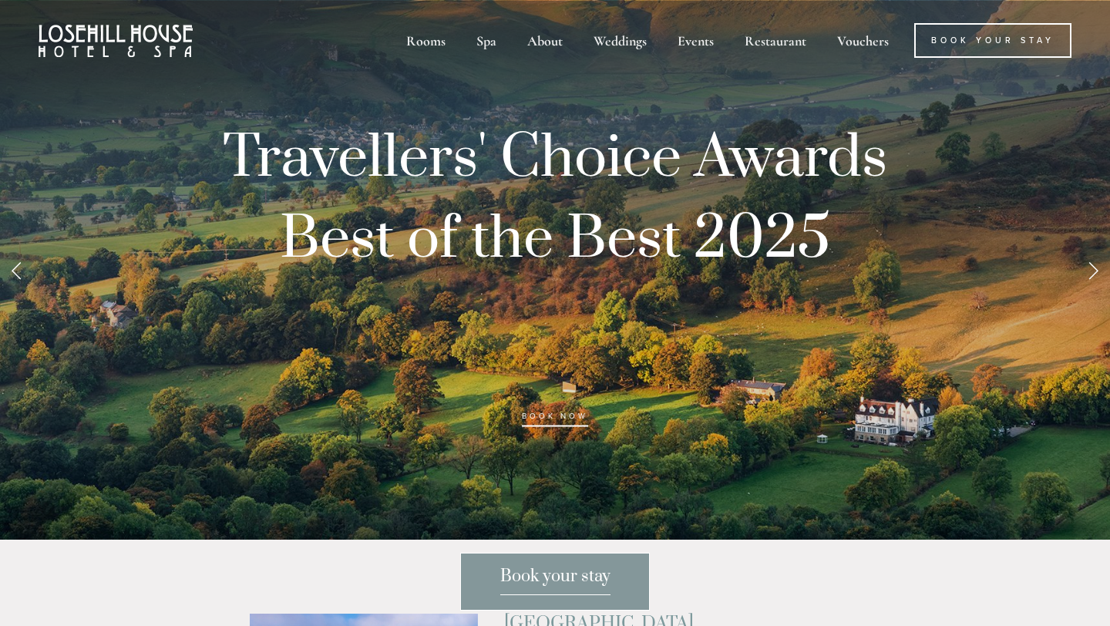
click at [1094, 281] on link "Next Slide" at bounding box center [1093, 270] width 34 height 46
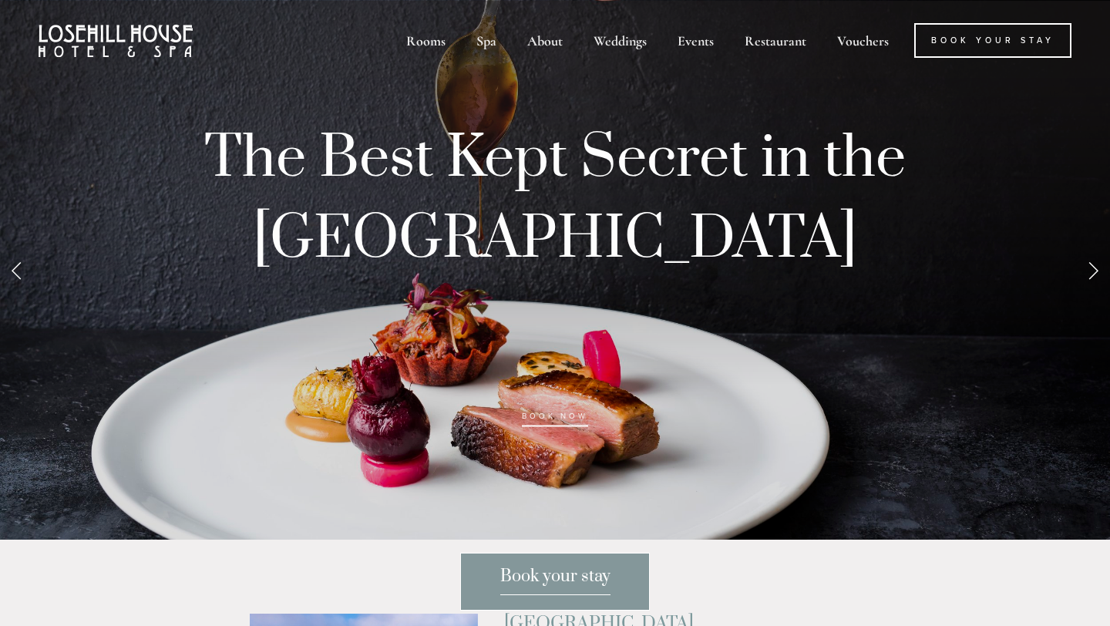
click at [1094, 281] on link "Next Slide" at bounding box center [1093, 270] width 34 height 46
click at [1091, 271] on link "Next Slide" at bounding box center [1093, 270] width 34 height 46
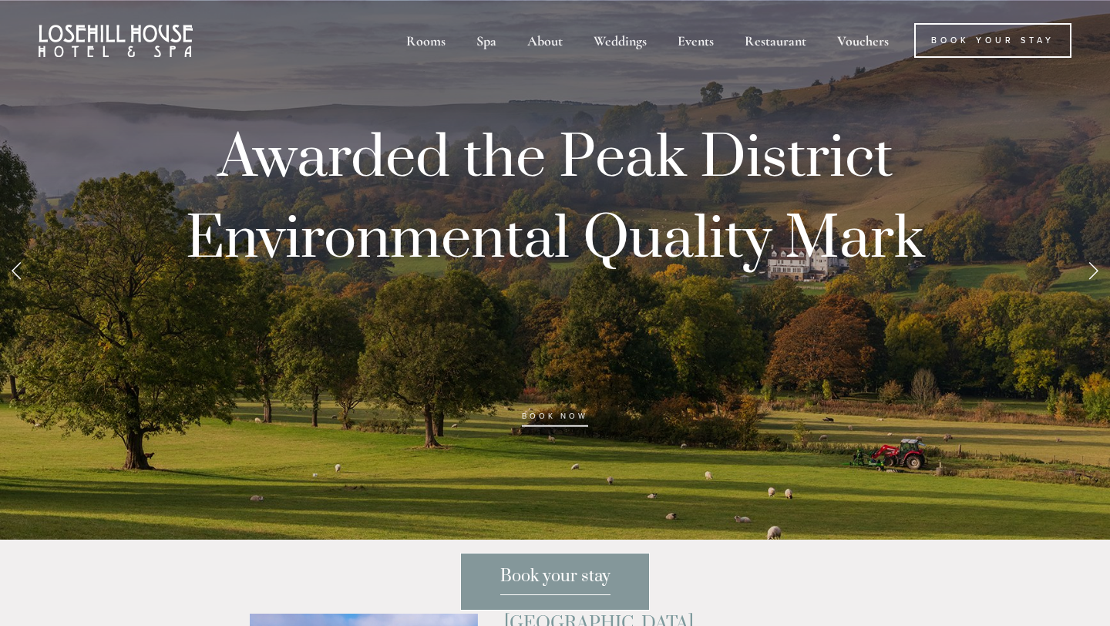
click at [1081, 273] on link "Next Slide" at bounding box center [1093, 270] width 34 height 46
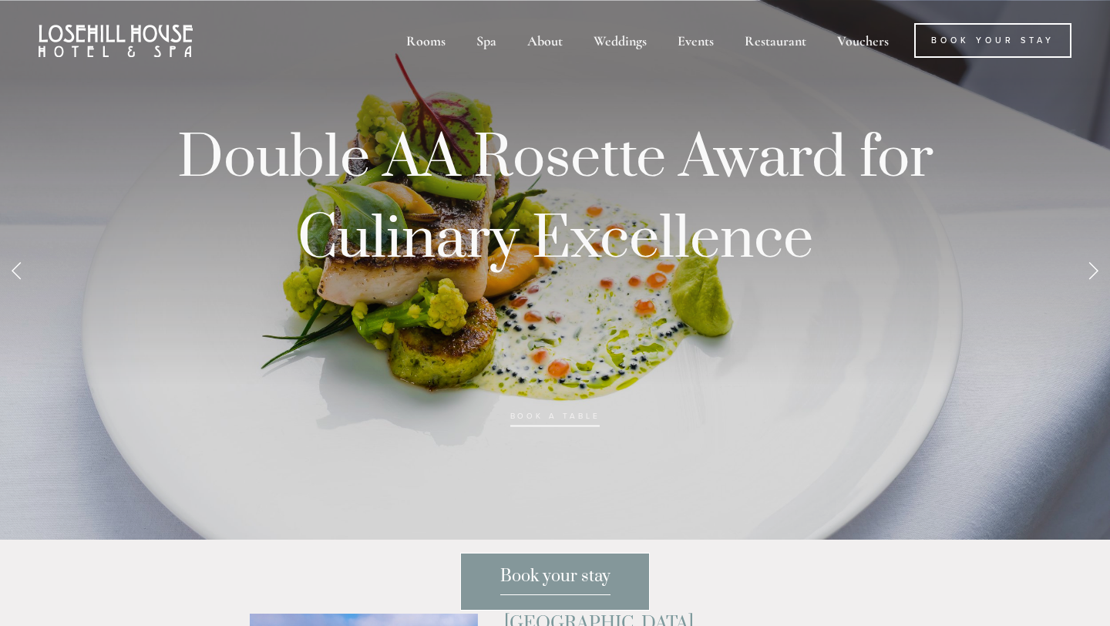
click at [1081, 273] on link "Next Slide" at bounding box center [1093, 270] width 34 height 46
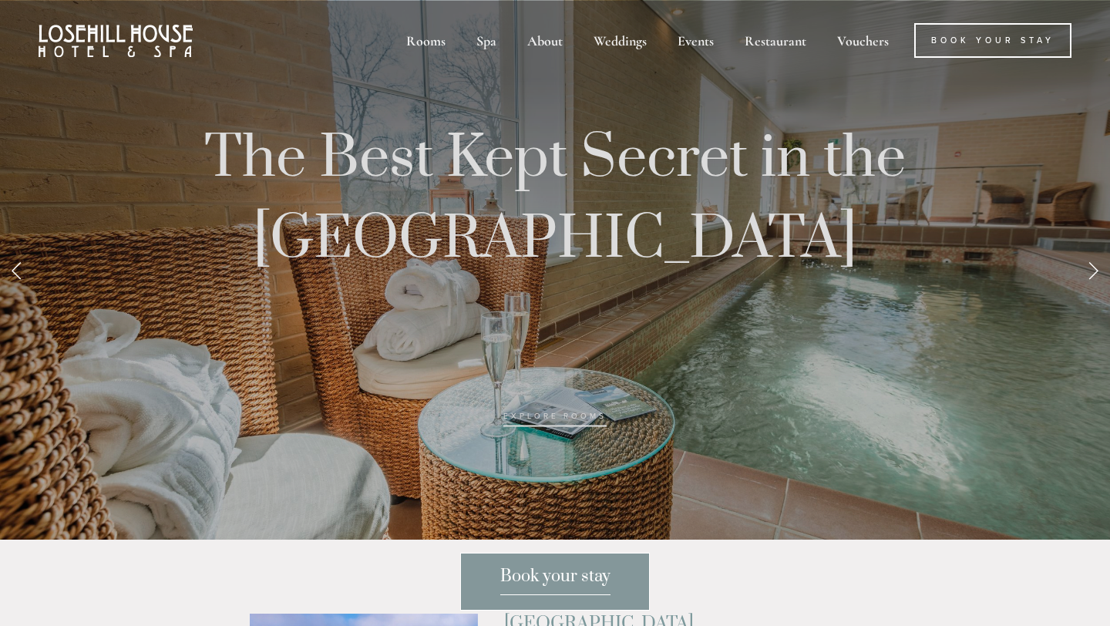
click at [1081, 273] on link "Next Slide" at bounding box center [1093, 270] width 34 height 46
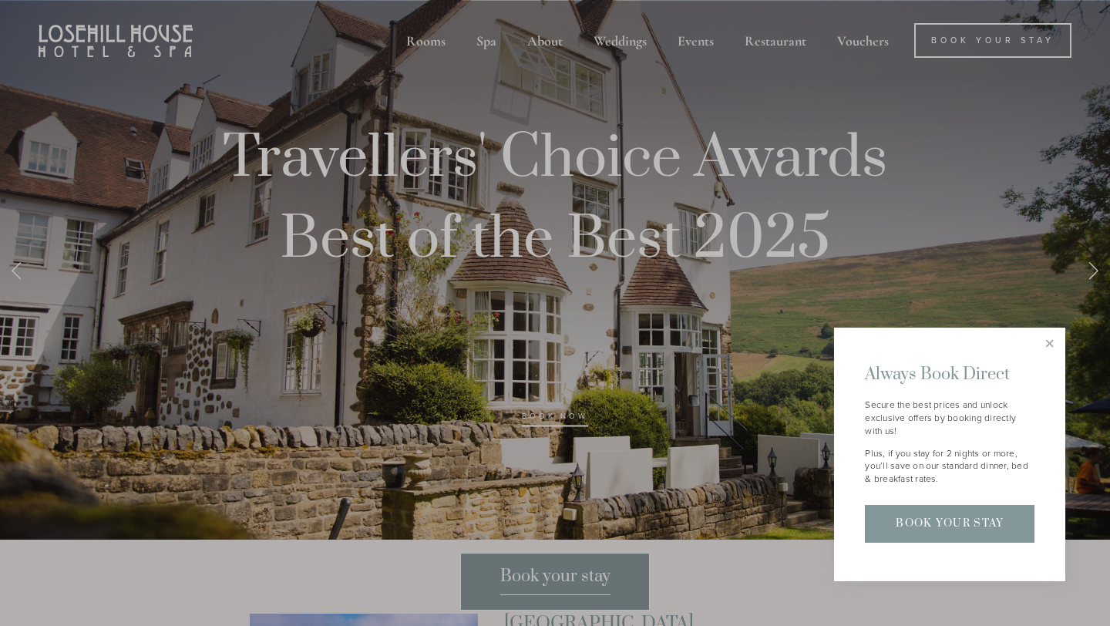
click at [13, 274] on div at bounding box center [555, 313] width 1110 height 626
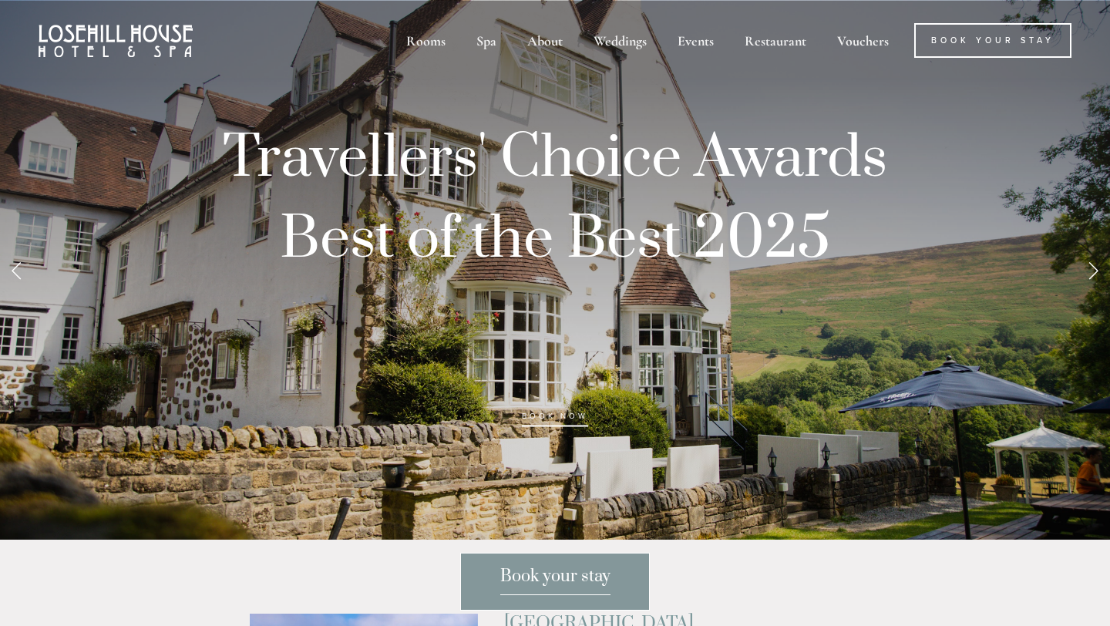
click at [13, 274] on link "Previous Slide" at bounding box center [17, 270] width 34 height 46
click at [1091, 273] on link "Next Slide" at bounding box center [1093, 270] width 34 height 46
click at [1106, 274] on link "Next Slide" at bounding box center [1093, 270] width 34 height 46
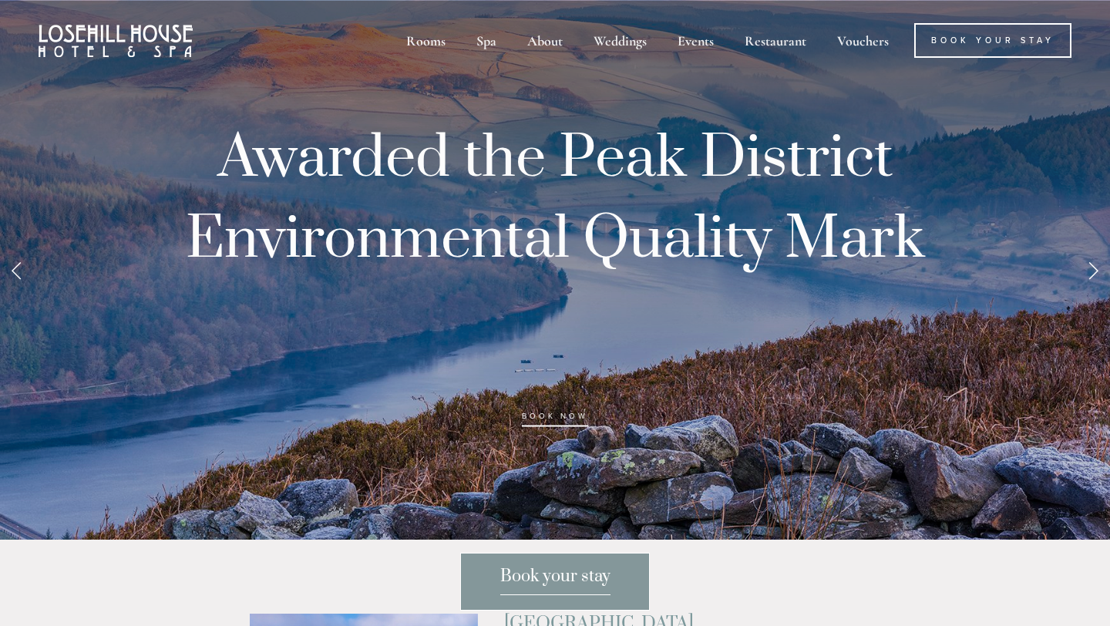
click at [1106, 274] on link "Next Slide" at bounding box center [1093, 270] width 34 height 46
click at [1096, 273] on link "Next Slide" at bounding box center [1093, 270] width 34 height 46
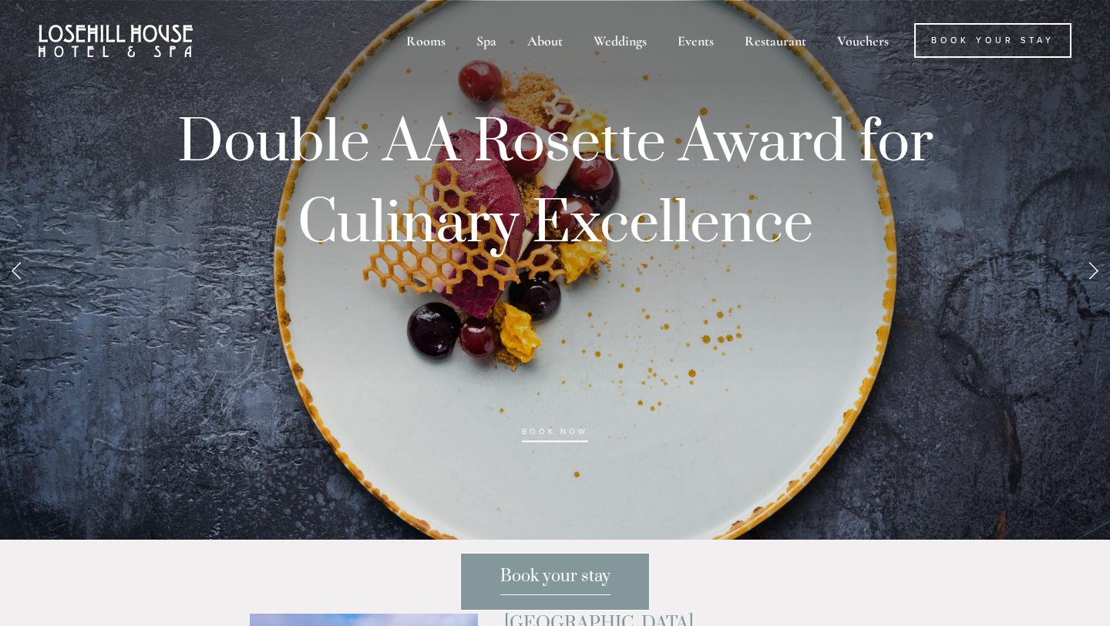
click at [1096, 273] on link "Next Slide" at bounding box center [1093, 270] width 34 height 46
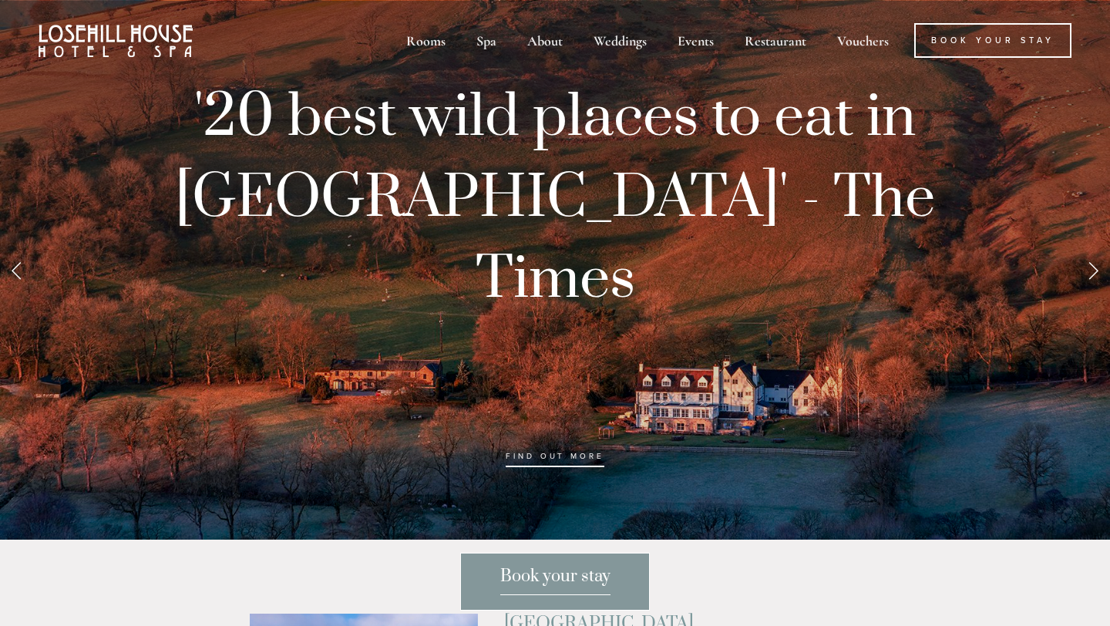
click at [1096, 273] on link "Next Slide" at bounding box center [1093, 270] width 34 height 46
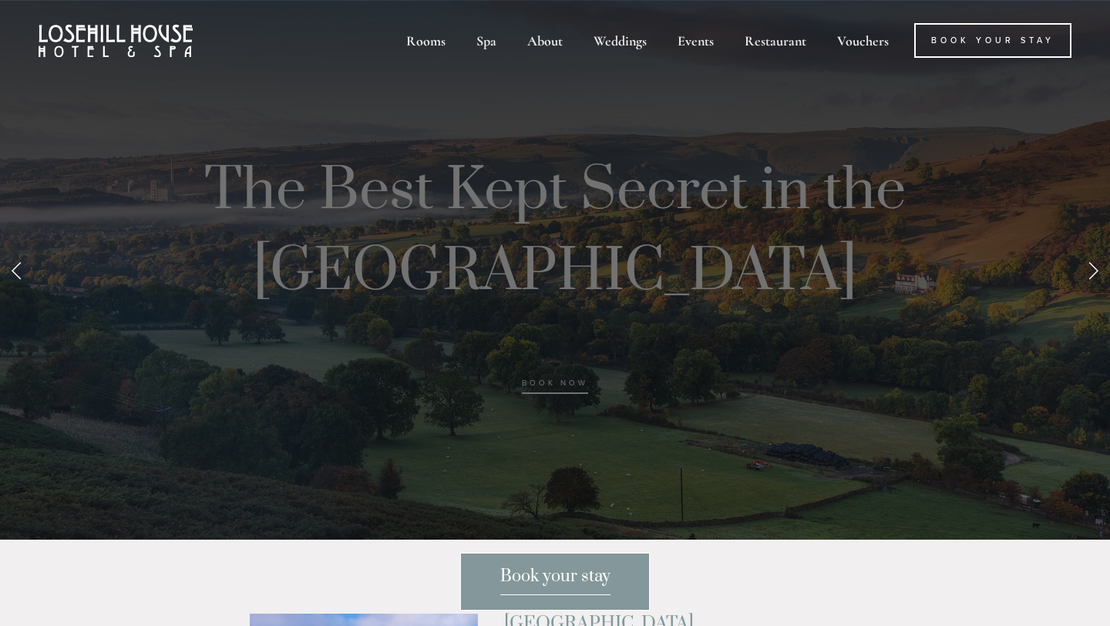
click at [1096, 273] on link "Next Slide" at bounding box center [1093, 270] width 34 height 46
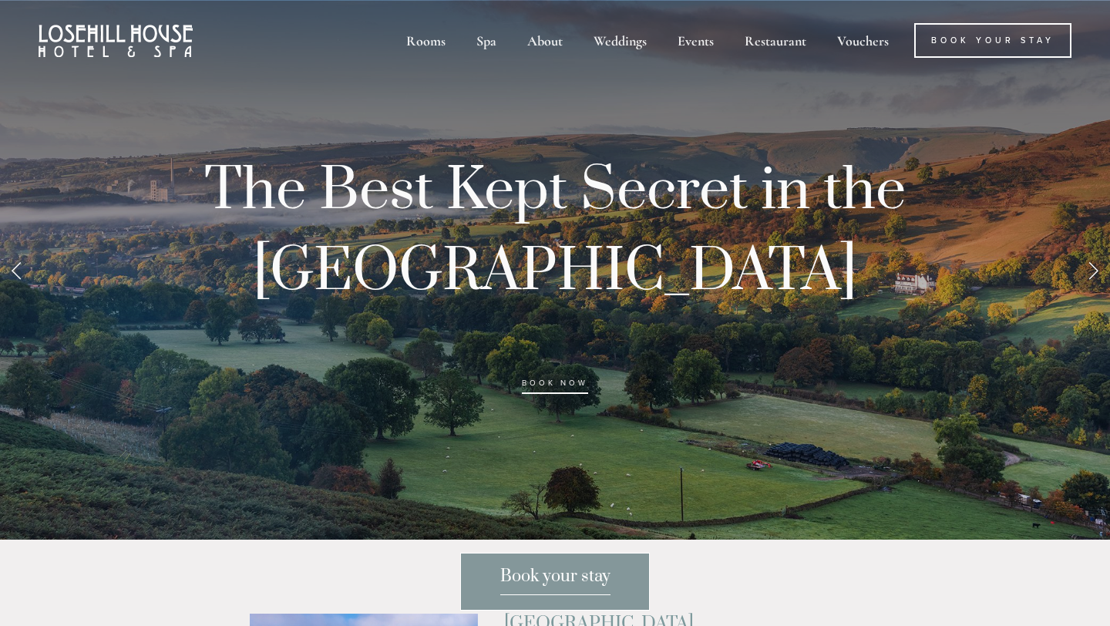
click at [1096, 273] on link "Next Slide" at bounding box center [1093, 270] width 34 height 46
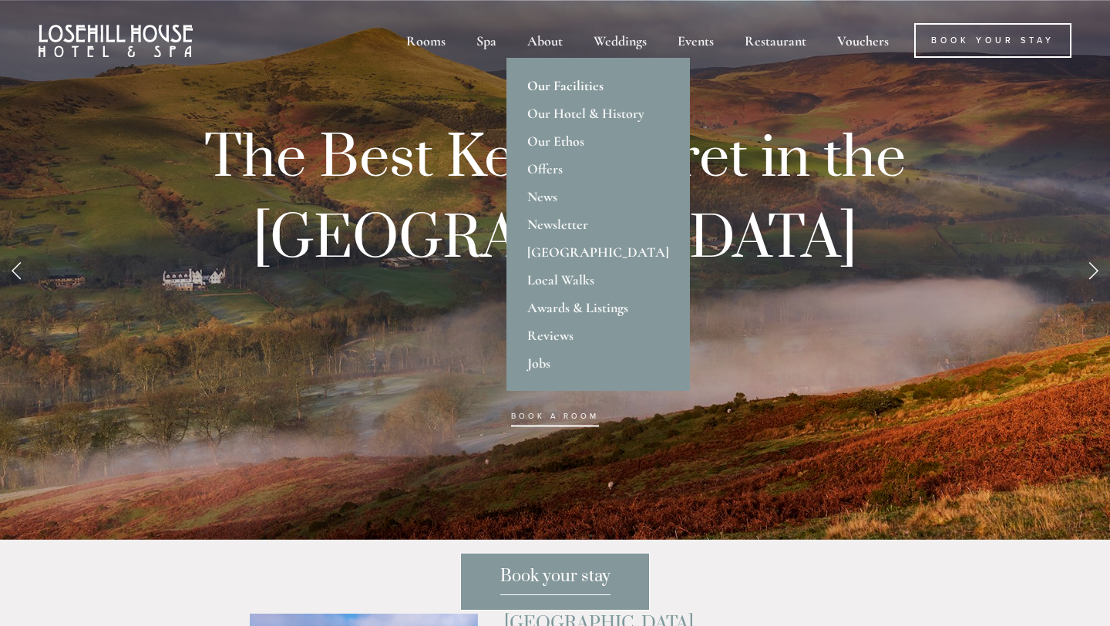
click at [555, 88] on link "Our Facilities" at bounding box center [599, 86] width 184 height 28
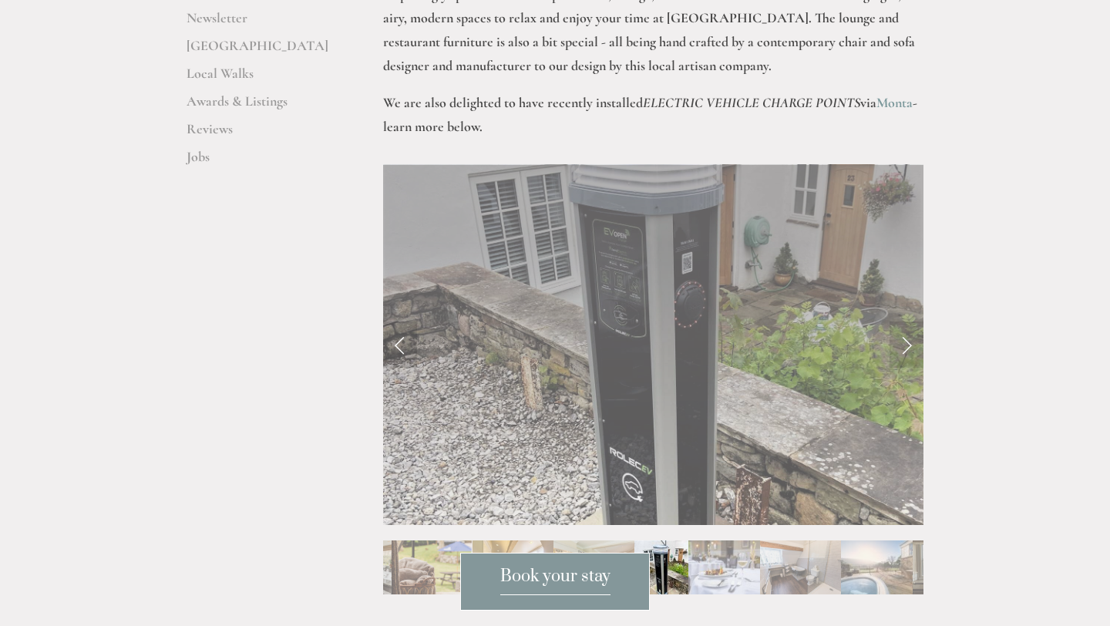
scroll to position [642, 0]
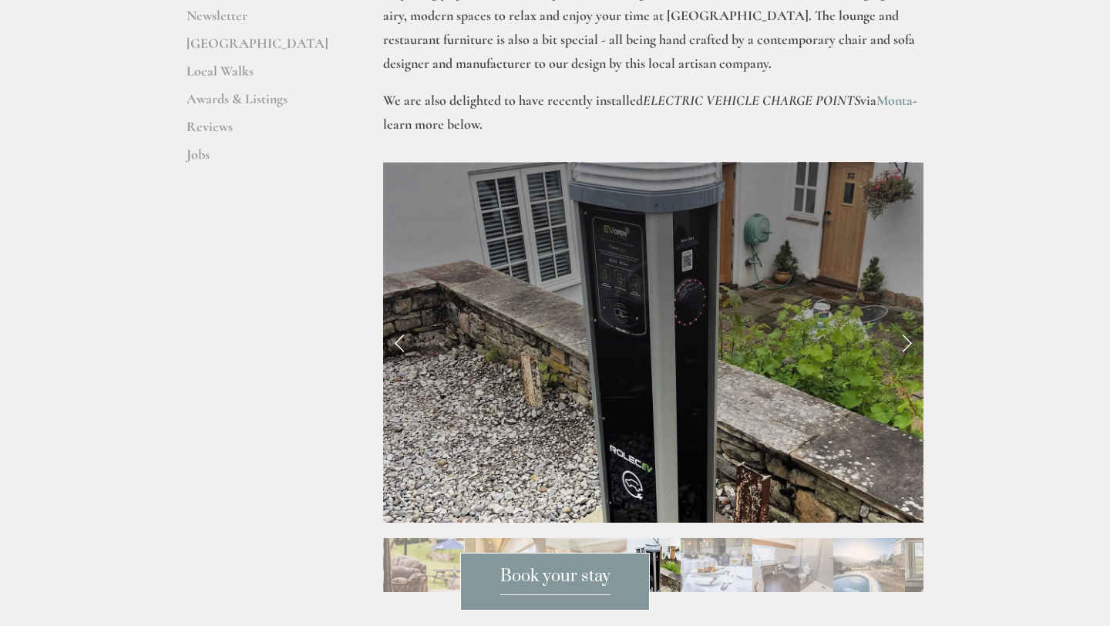
click at [908, 319] on link "Next Slide" at bounding box center [907, 342] width 34 height 46
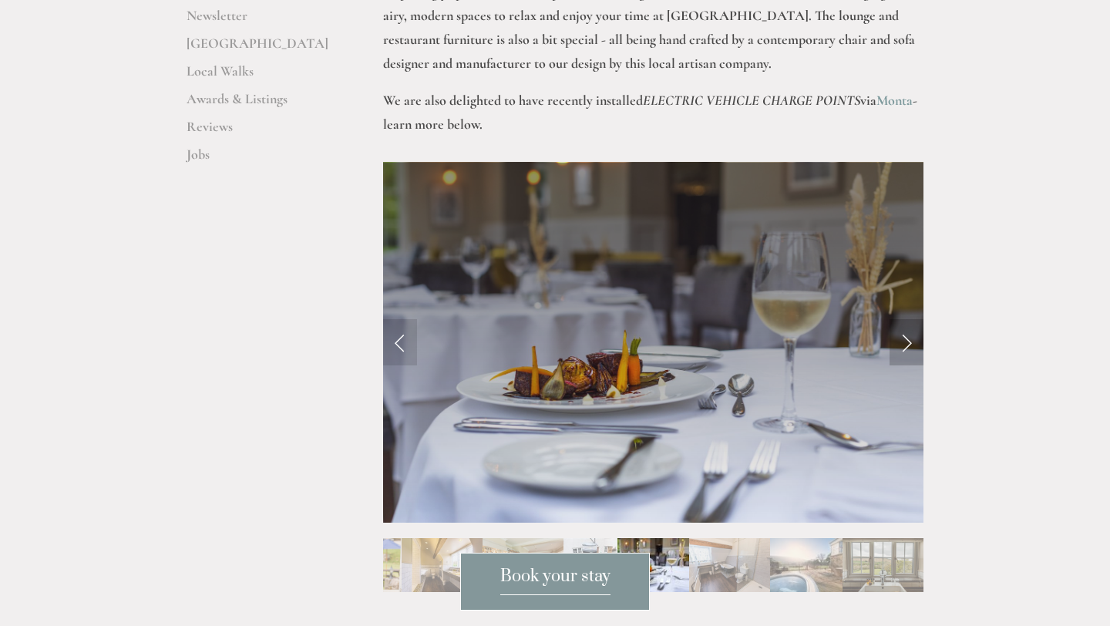
click at [908, 319] on link "Next Slide" at bounding box center [907, 342] width 34 height 46
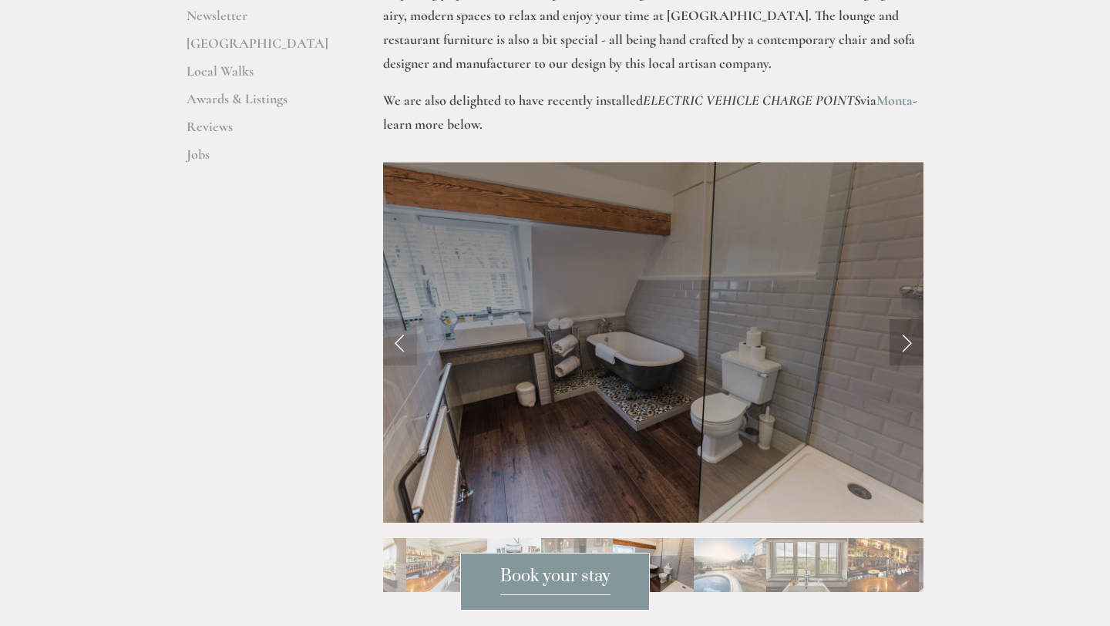
click at [908, 319] on link "Next Slide" at bounding box center [907, 342] width 34 height 46
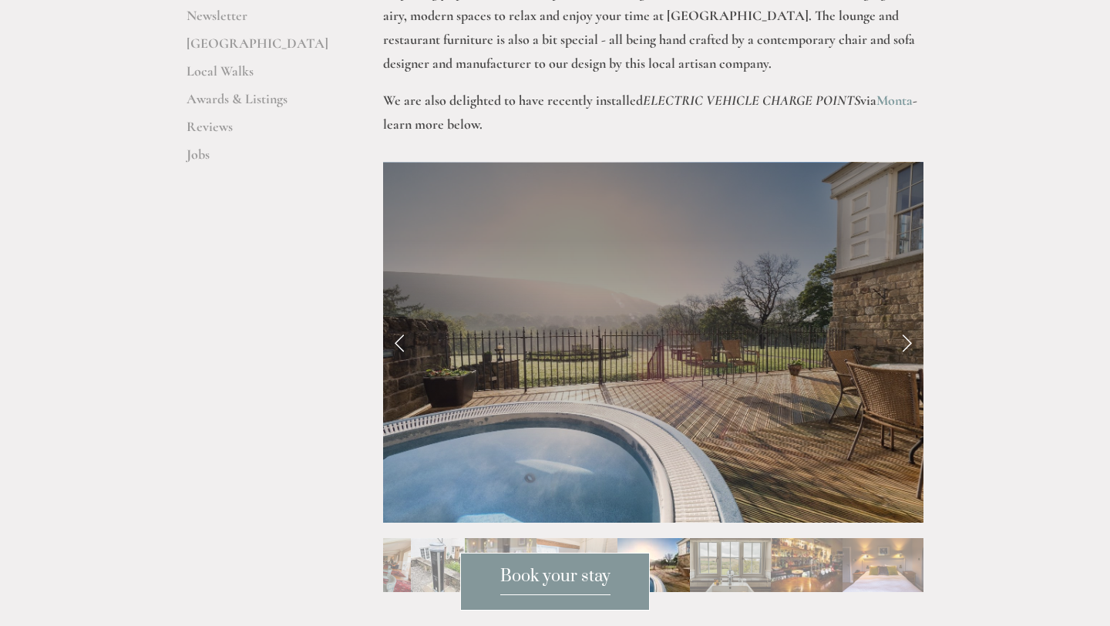
click at [908, 319] on link "Next Slide" at bounding box center [907, 342] width 34 height 46
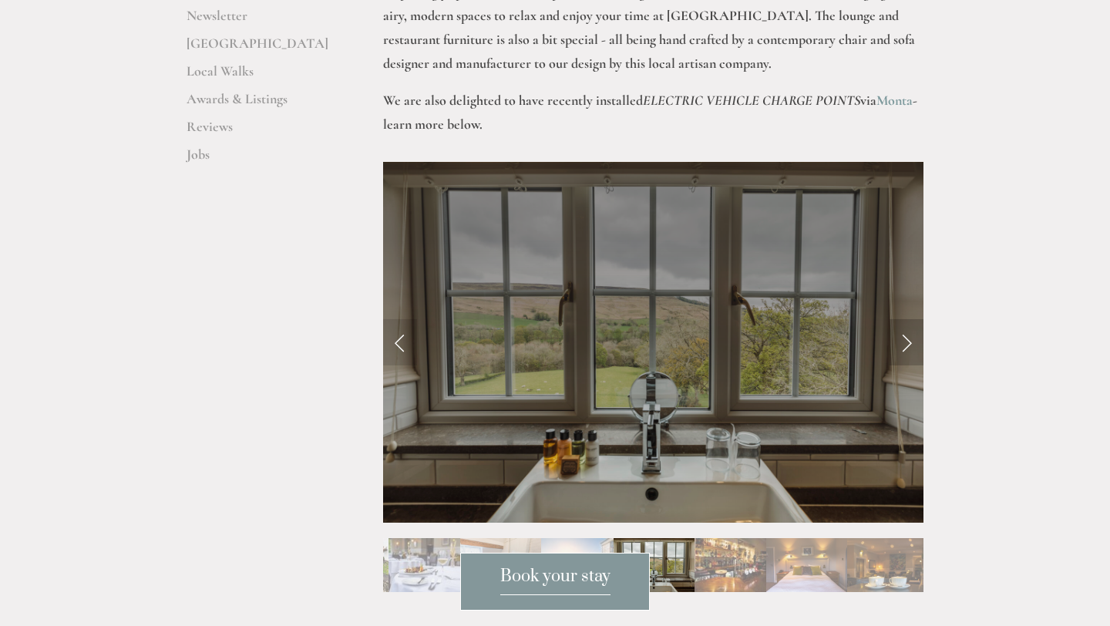
click at [908, 319] on link "Next Slide" at bounding box center [907, 342] width 34 height 46
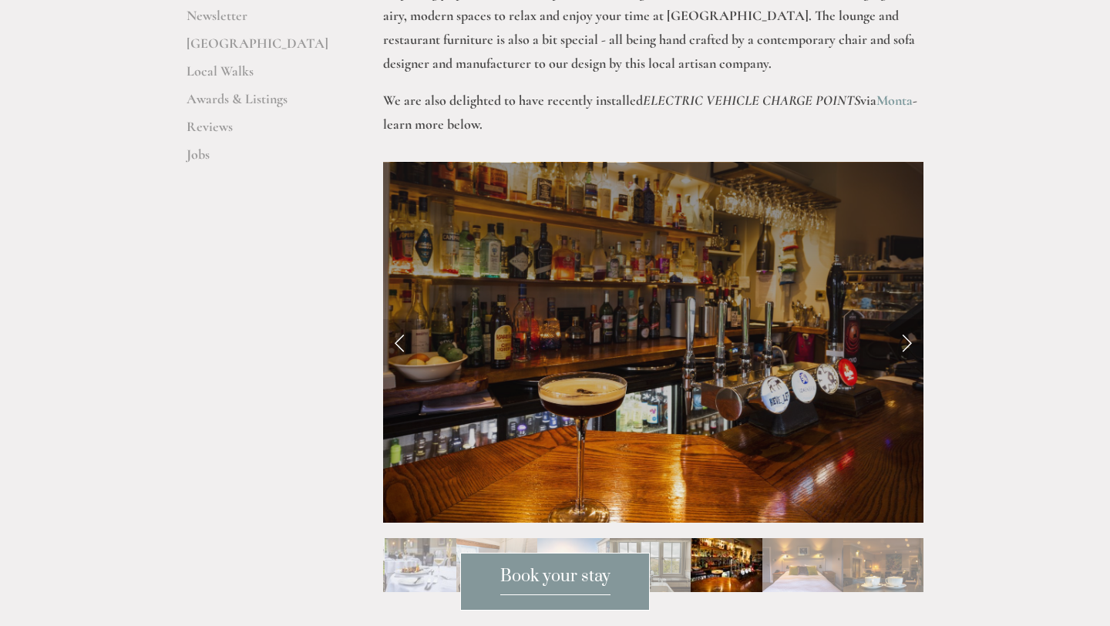
click at [908, 319] on link "Next Slide" at bounding box center [907, 342] width 34 height 46
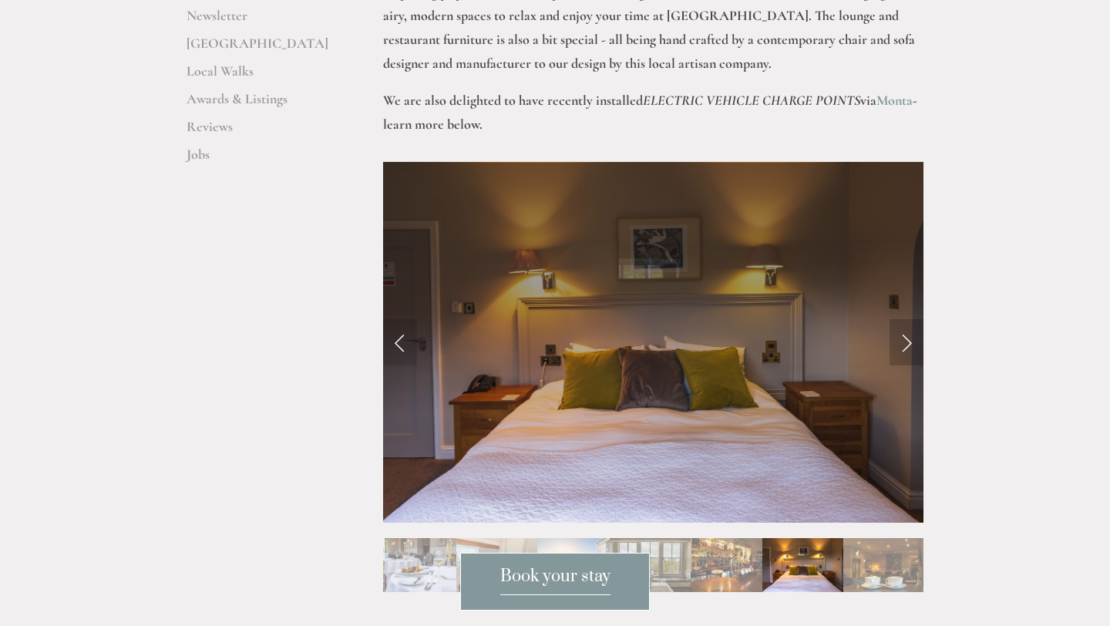
click at [908, 319] on link "Next Slide" at bounding box center [907, 342] width 34 height 46
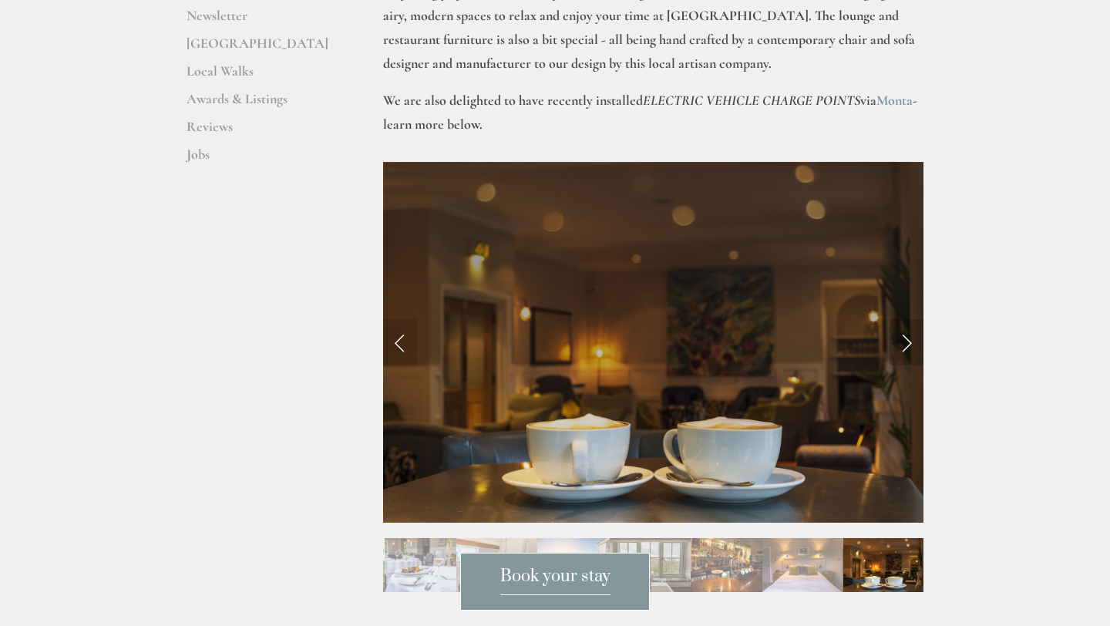
click at [908, 319] on link "Next Slide" at bounding box center [907, 342] width 34 height 46
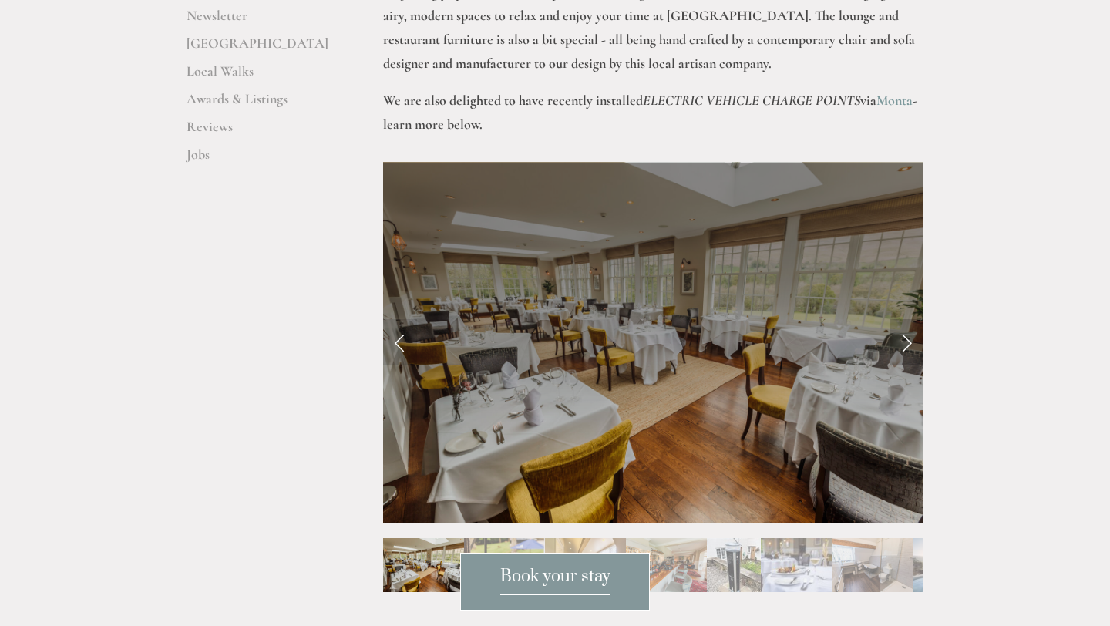
click at [908, 319] on link "Next Slide" at bounding box center [907, 342] width 34 height 46
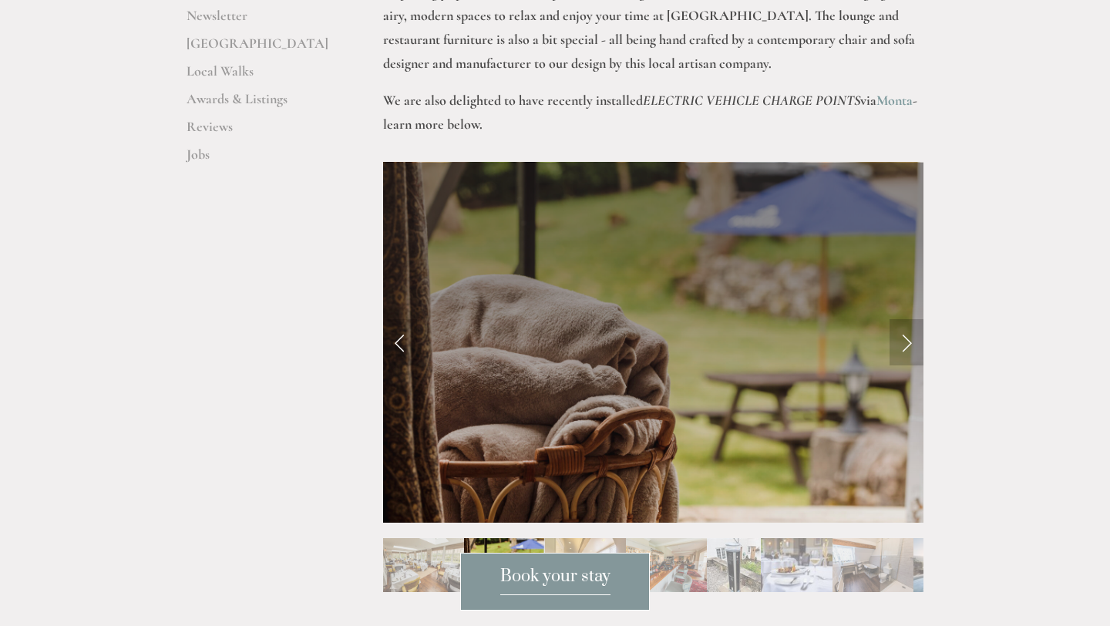
click at [908, 319] on link "Next Slide" at bounding box center [907, 342] width 34 height 46
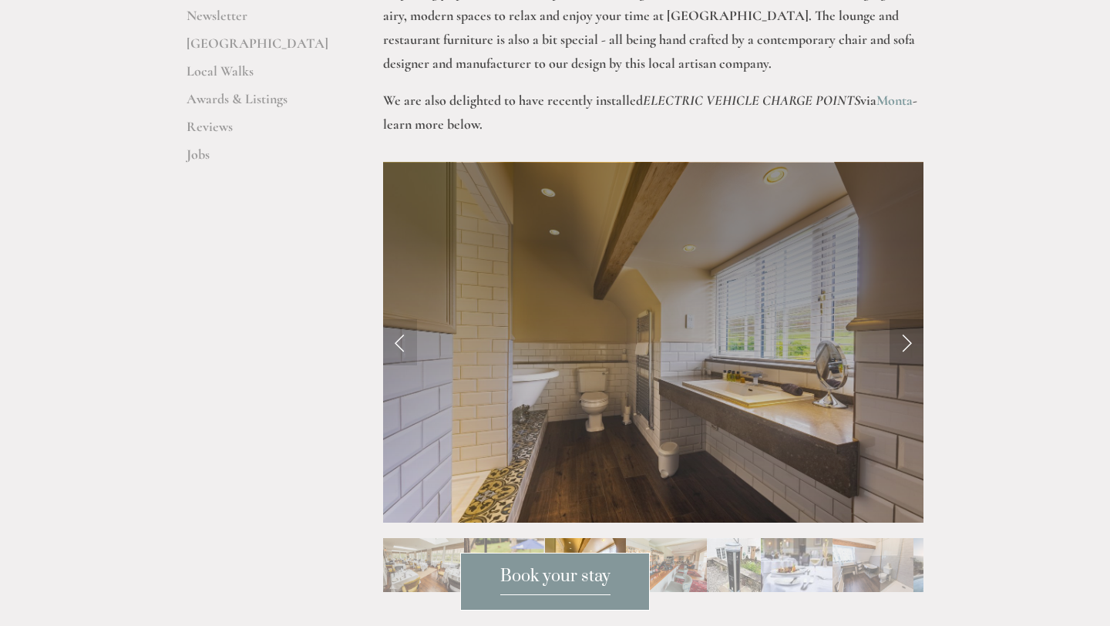
click at [908, 319] on link "Next Slide" at bounding box center [907, 342] width 34 height 46
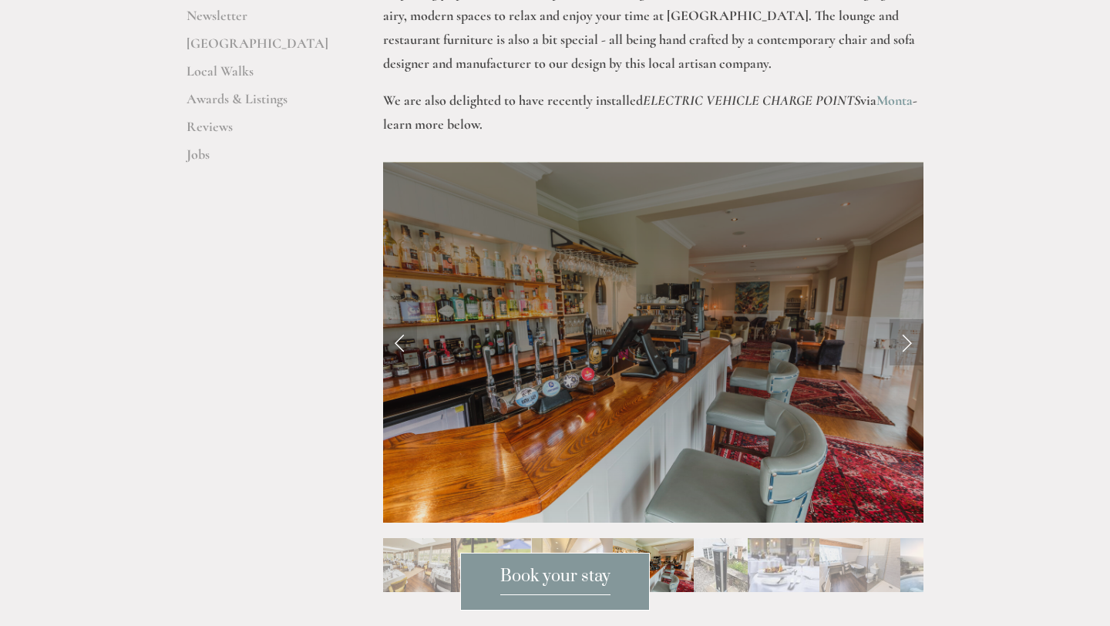
click at [908, 319] on link "Next Slide" at bounding box center [907, 342] width 34 height 46
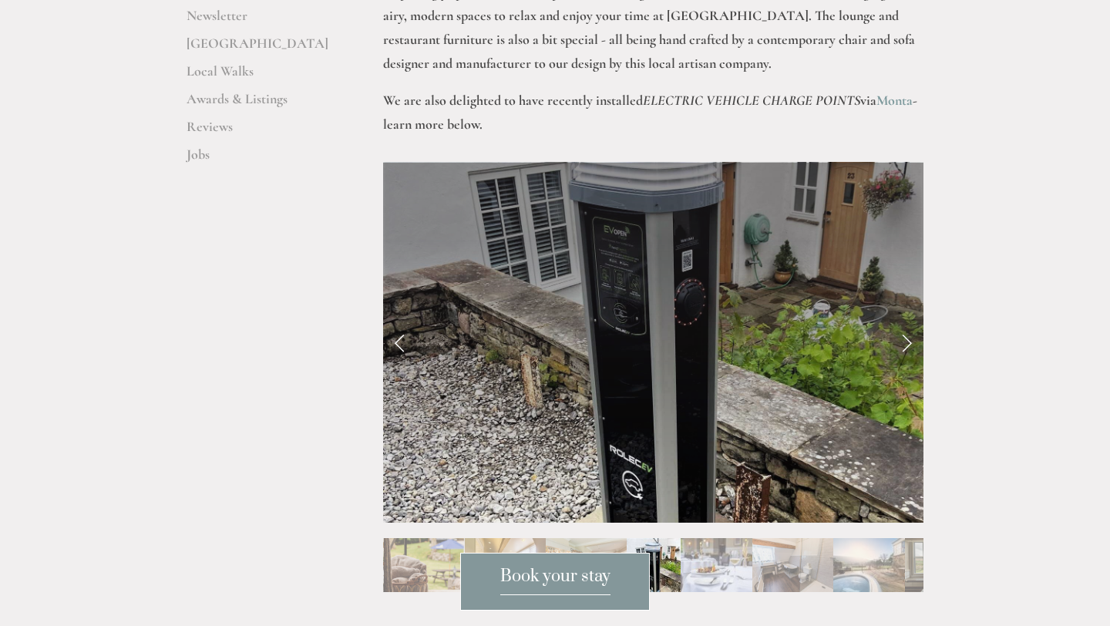
click at [908, 319] on link "Next Slide" at bounding box center [907, 342] width 34 height 46
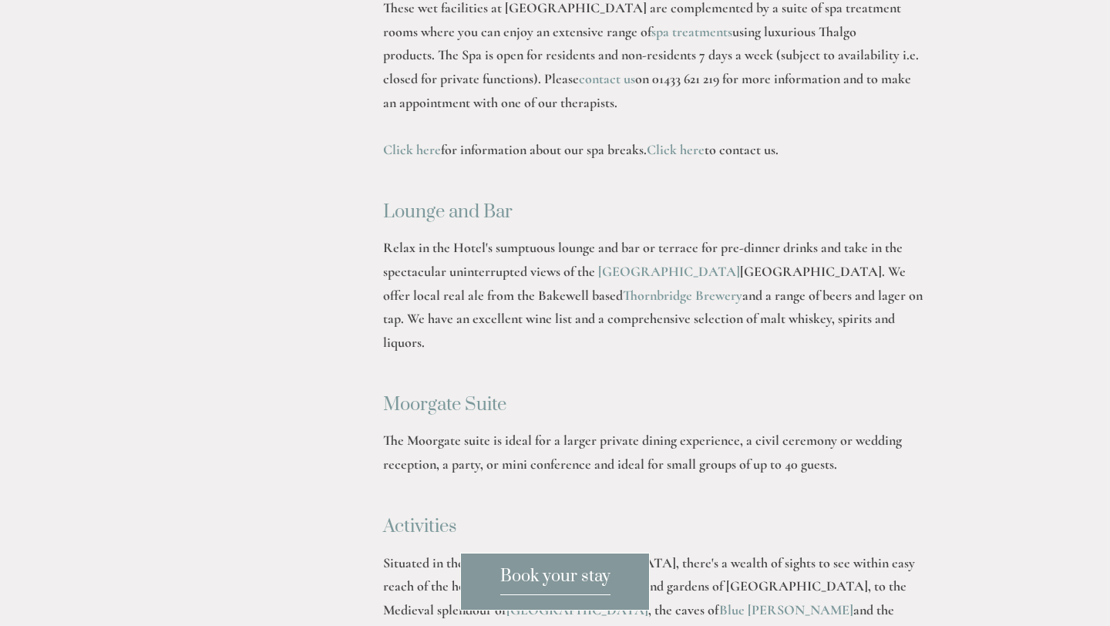
scroll to position [2924, 0]
